Goal: Information Seeking & Learning: Learn about a topic

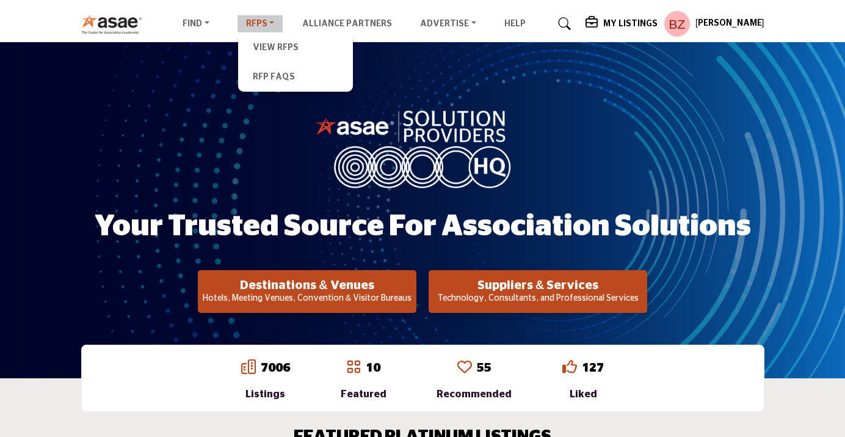
click at [260, 23] on link "RFPs" at bounding box center [261, 23] width 46 height 17
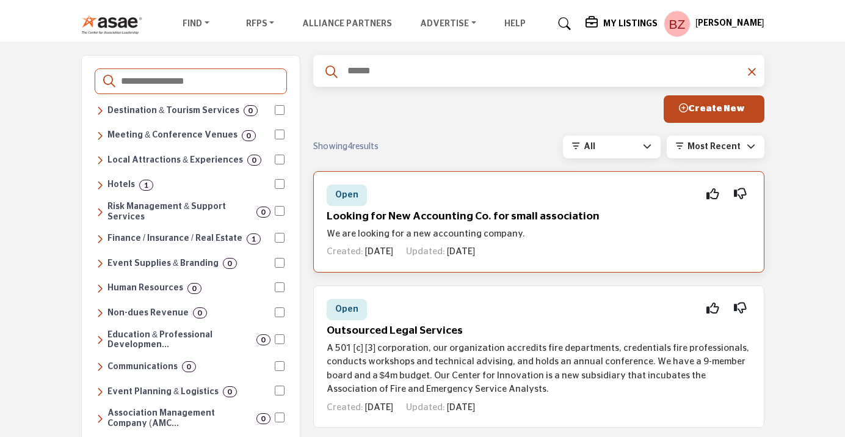
click at [419, 205] on div "Open Interested Not Interested Looking for New Accounting Co. for small associa…" at bounding box center [538, 221] width 451 height 101
click at [362, 202] on div "Open" at bounding box center [347, 194] width 40 height 21
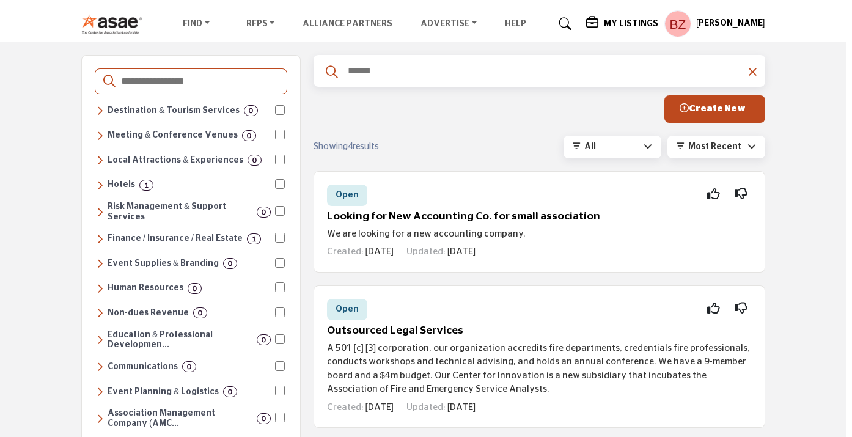
click at [343, 132] on div at bounding box center [426, 218] width 852 height 437
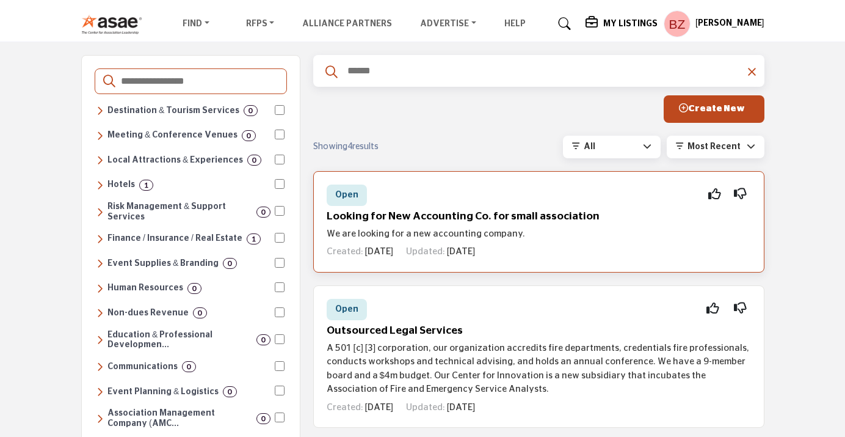
click at [374, 201] on div "Open Interested Not Interested" at bounding box center [539, 194] width 425 height 21
click at [361, 216] on h5 "Looking for New Accounting Co. for small association" at bounding box center [539, 216] width 425 height 13
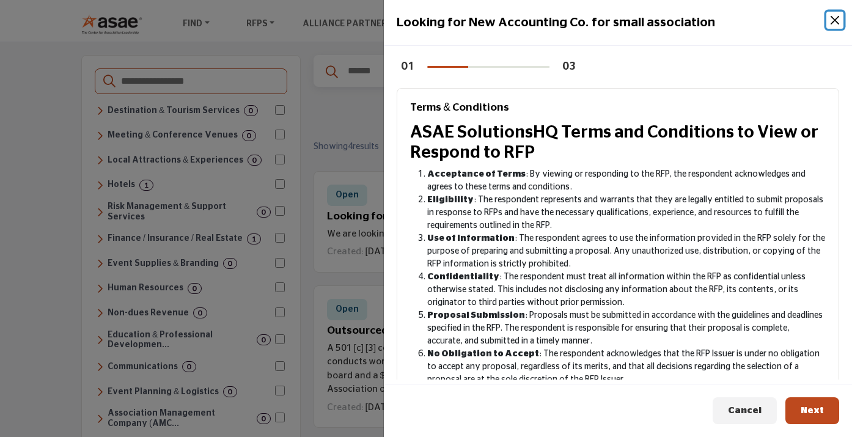
click at [834, 20] on button "Close" at bounding box center [834, 20] width 17 height 17
